Goal: Register for event/course

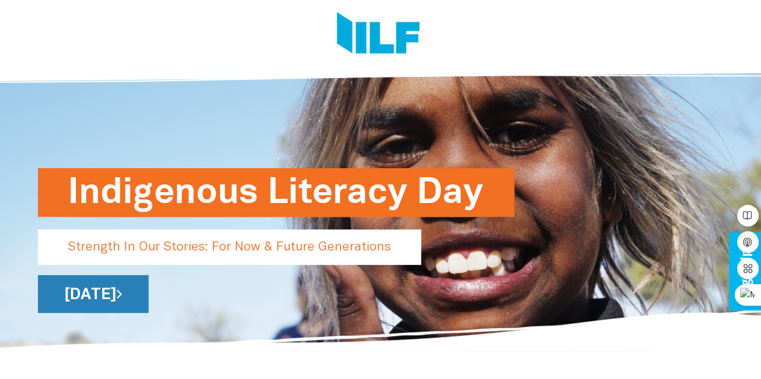
click at [149, 292] on link "[DATE]" at bounding box center [93, 294] width 111 height 38
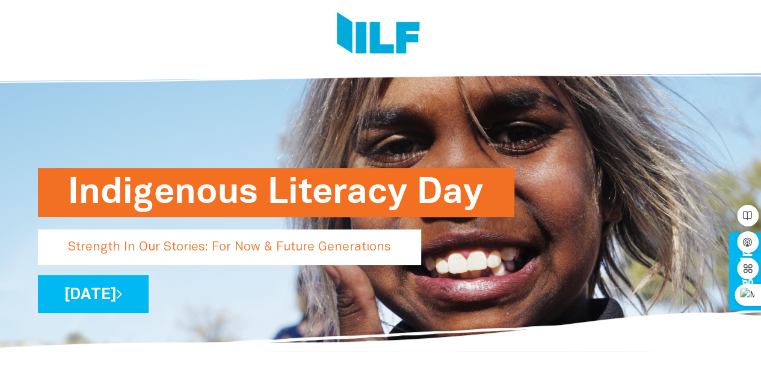
click at [230, 197] on h1 "Indigenous Literacy Day" at bounding box center [276, 192] width 416 height 49
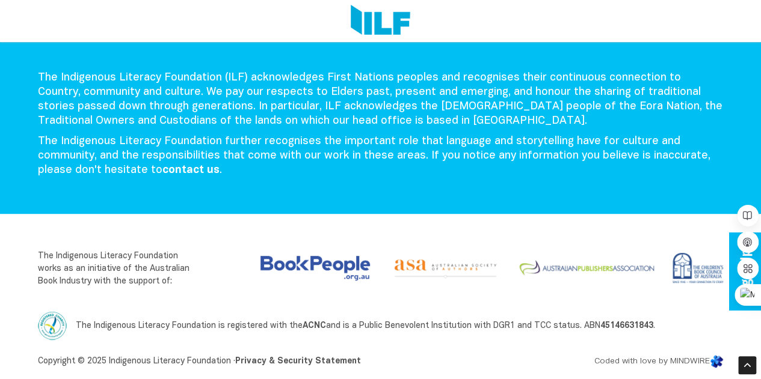
scroll to position [2510, 0]
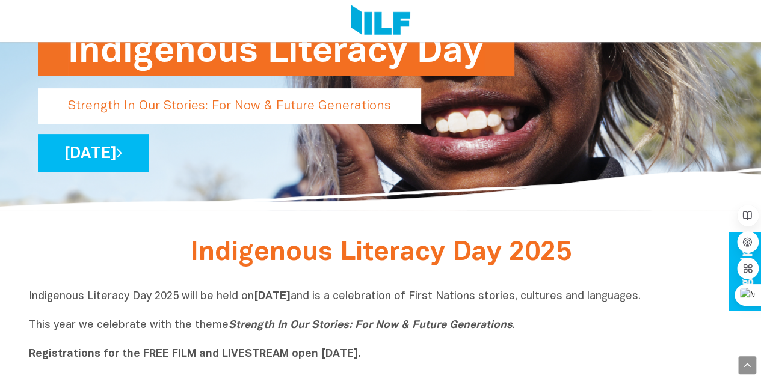
scroll to position [158, 0]
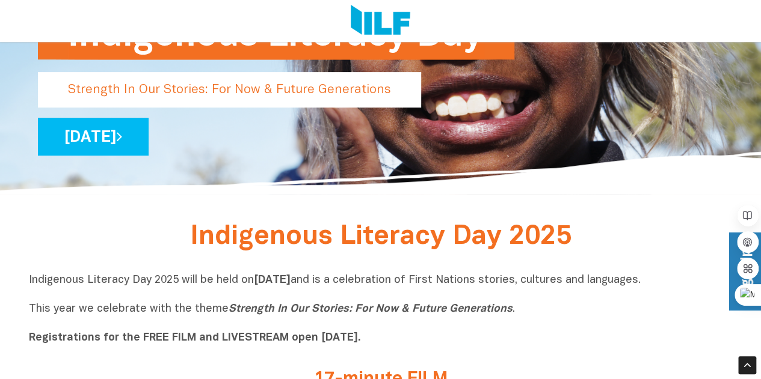
click at [732, 281] on link "Sign Up" at bounding box center [746, 272] width 34 height 78
